Goal: Information Seeking & Learning: Learn about a topic

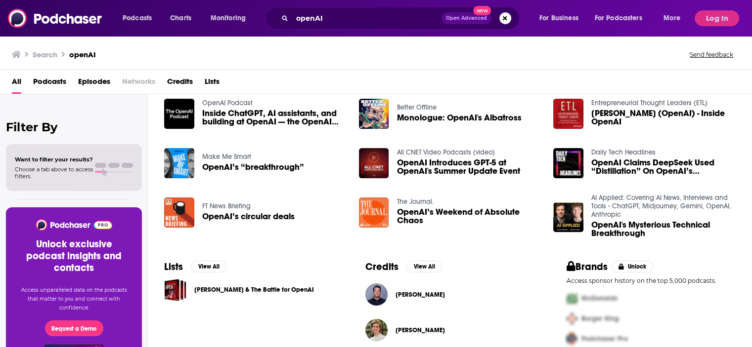
scroll to position [148, 0]
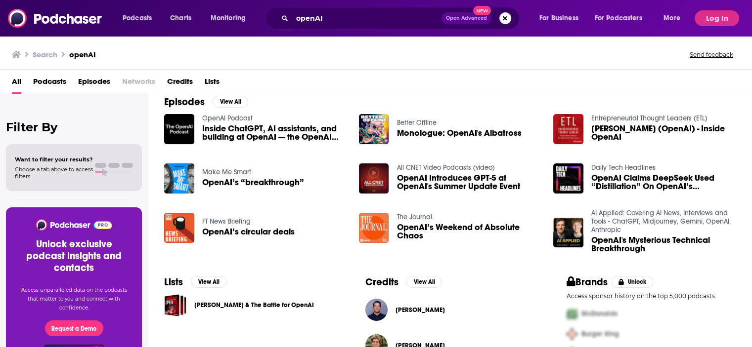
click at [480, 320] on div "[PERSON_NAME]" at bounding box center [449, 310] width 169 height 22
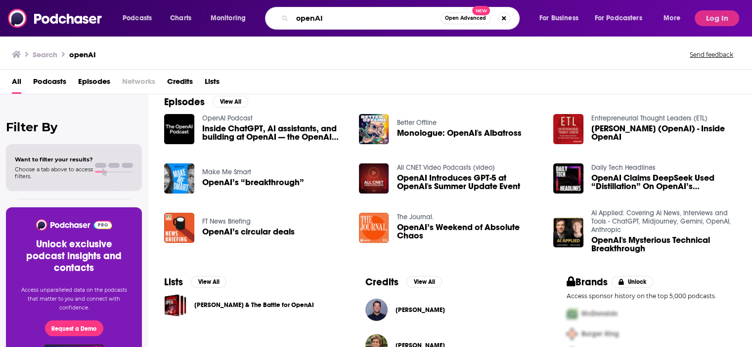
drag, startPoint x: 331, startPoint y: 20, endPoint x: 271, endPoint y: 17, distance: 59.8
click at [271, 17] on div "openAI Open Advanced New" at bounding box center [392, 18] width 254 height 23
type input "[PERSON_NAME]"
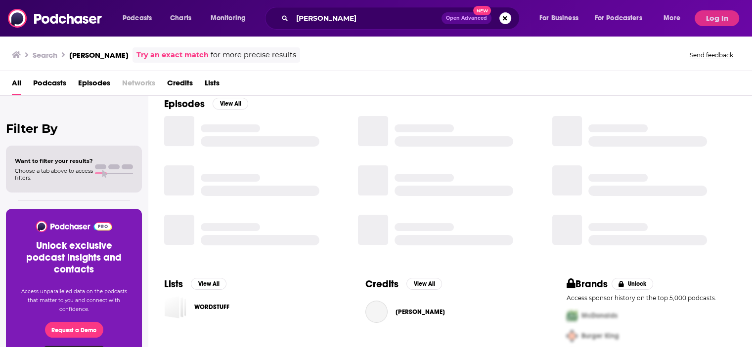
scroll to position [148, 0]
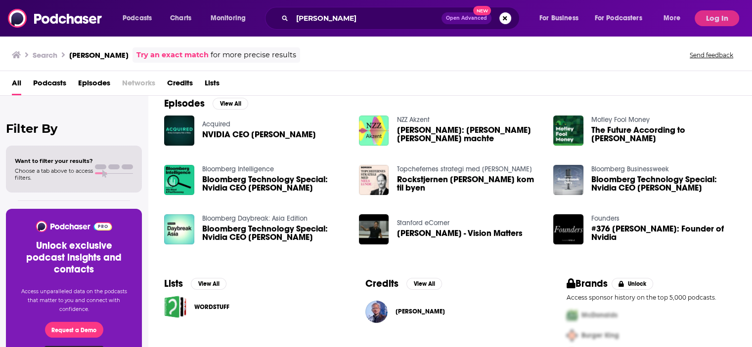
click at [630, 79] on div "All Podcasts Episodes Networks Credits Lists" at bounding box center [378, 85] width 732 height 20
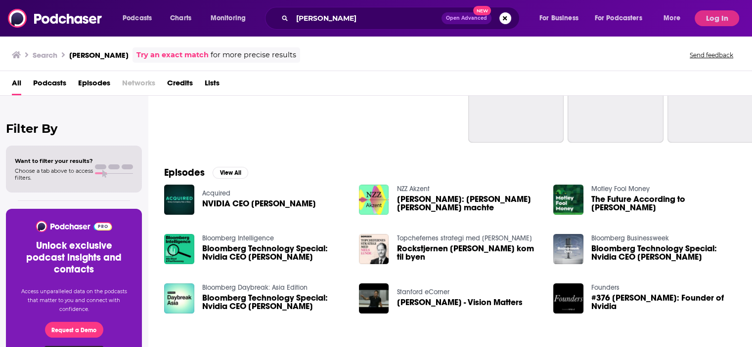
scroll to position [177, 0]
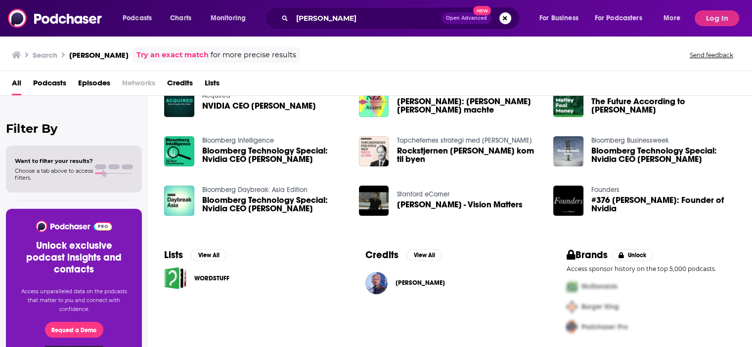
click at [294, 316] on div "Lists View All WORDSTUFF" at bounding box center [248, 293] width 201 height 112
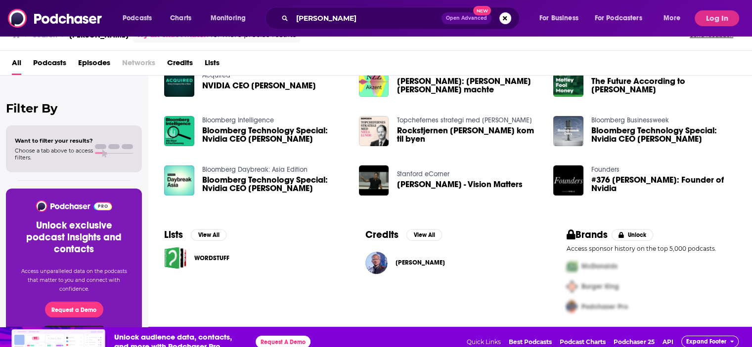
scroll to position [30, 0]
